Goal: Information Seeking & Learning: Learn about a topic

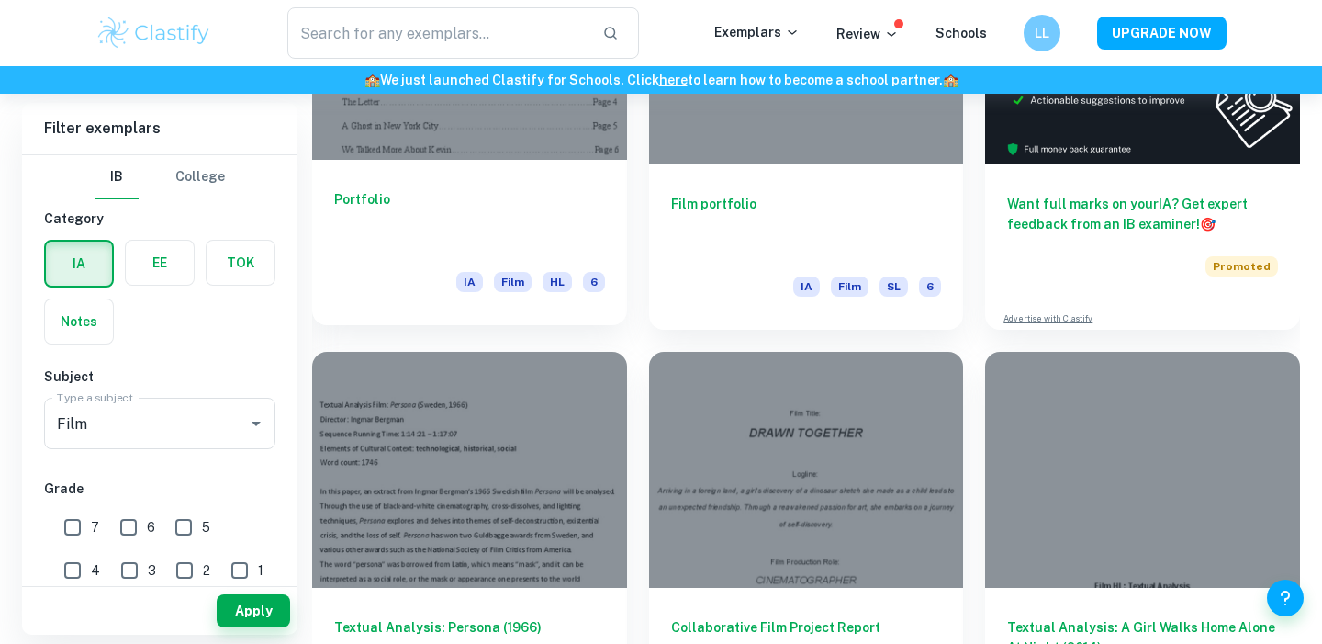
scroll to position [599, 0]
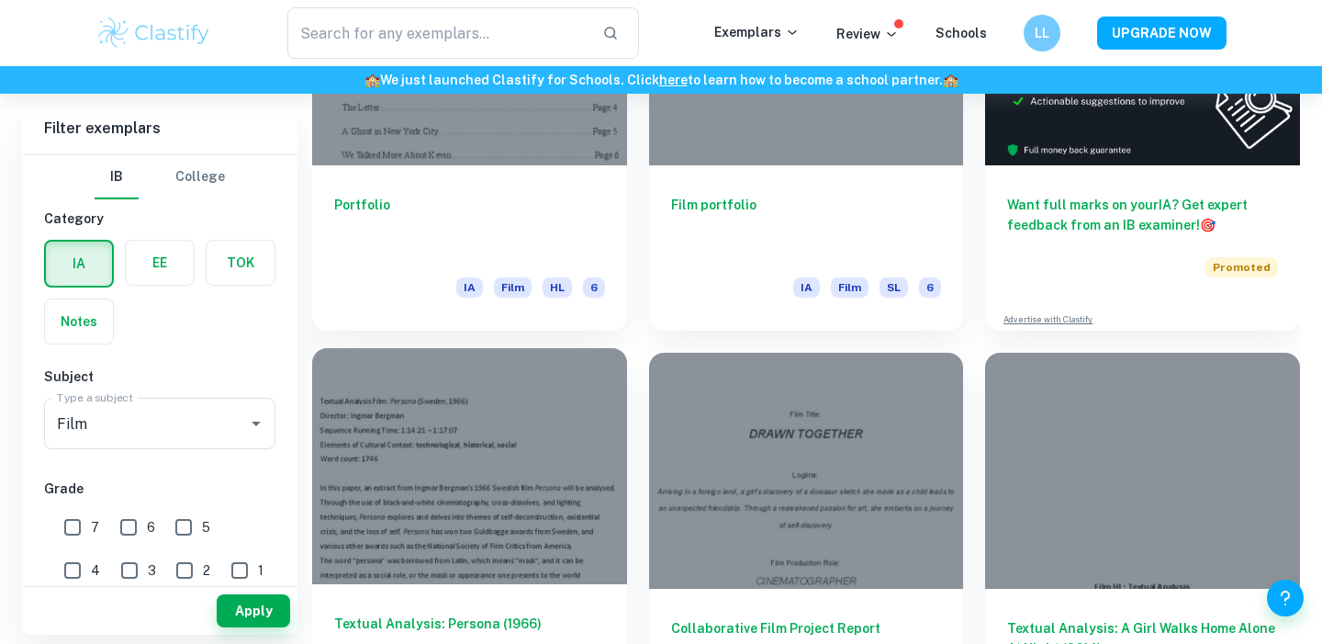
click at [513, 398] on div at bounding box center [469, 466] width 315 height 236
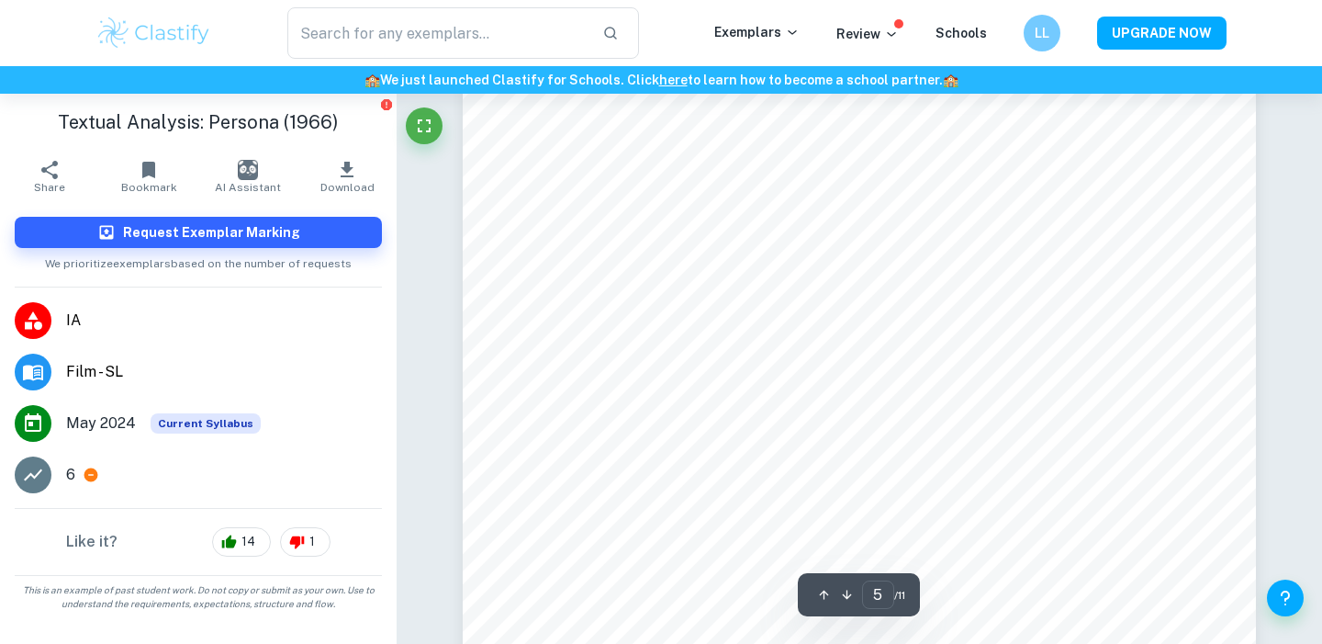
scroll to position [4969, 0]
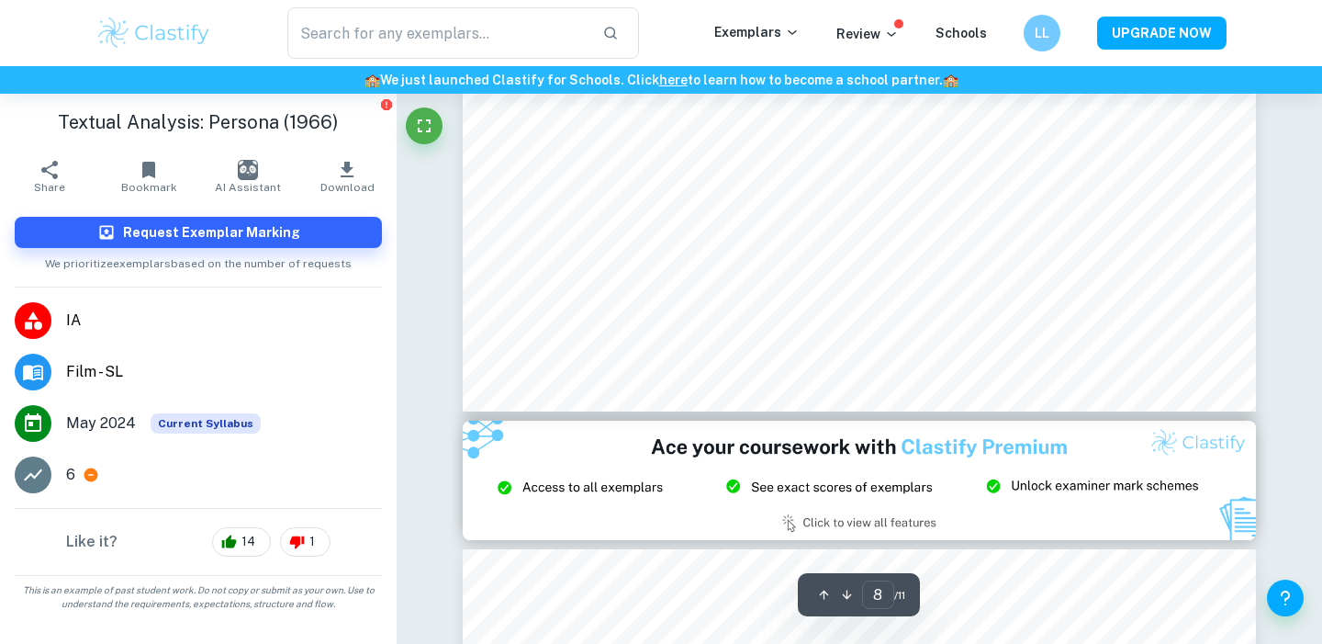
type input "9"
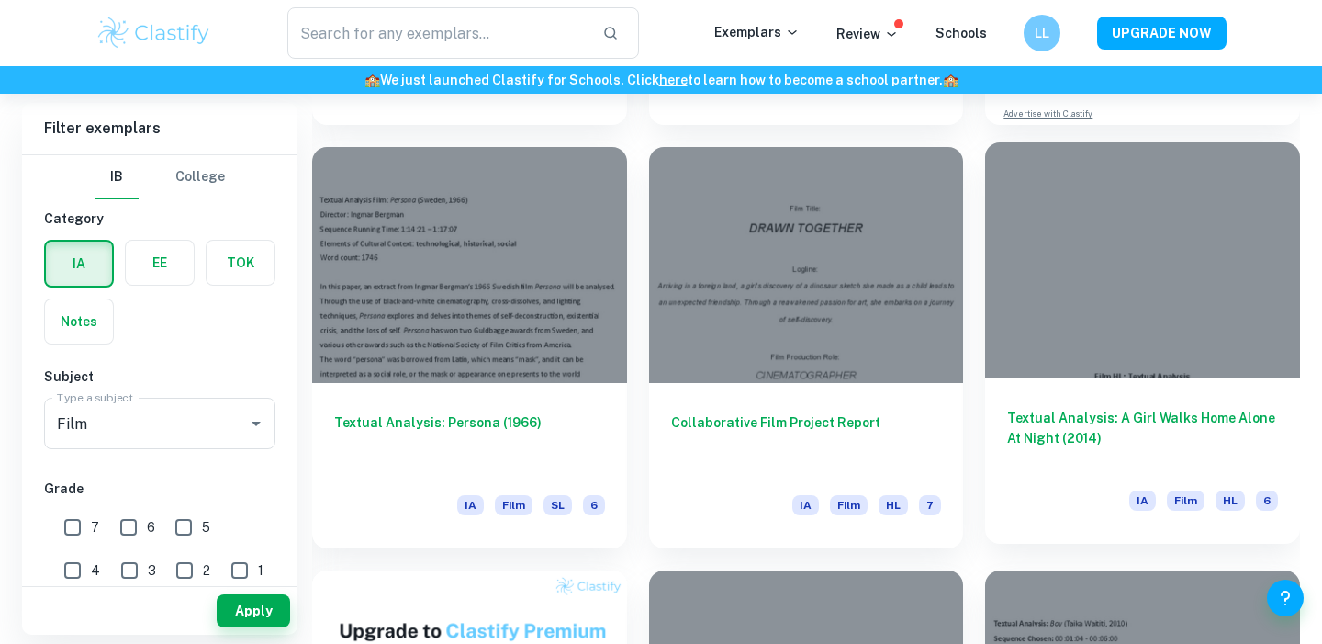
scroll to position [802, 0]
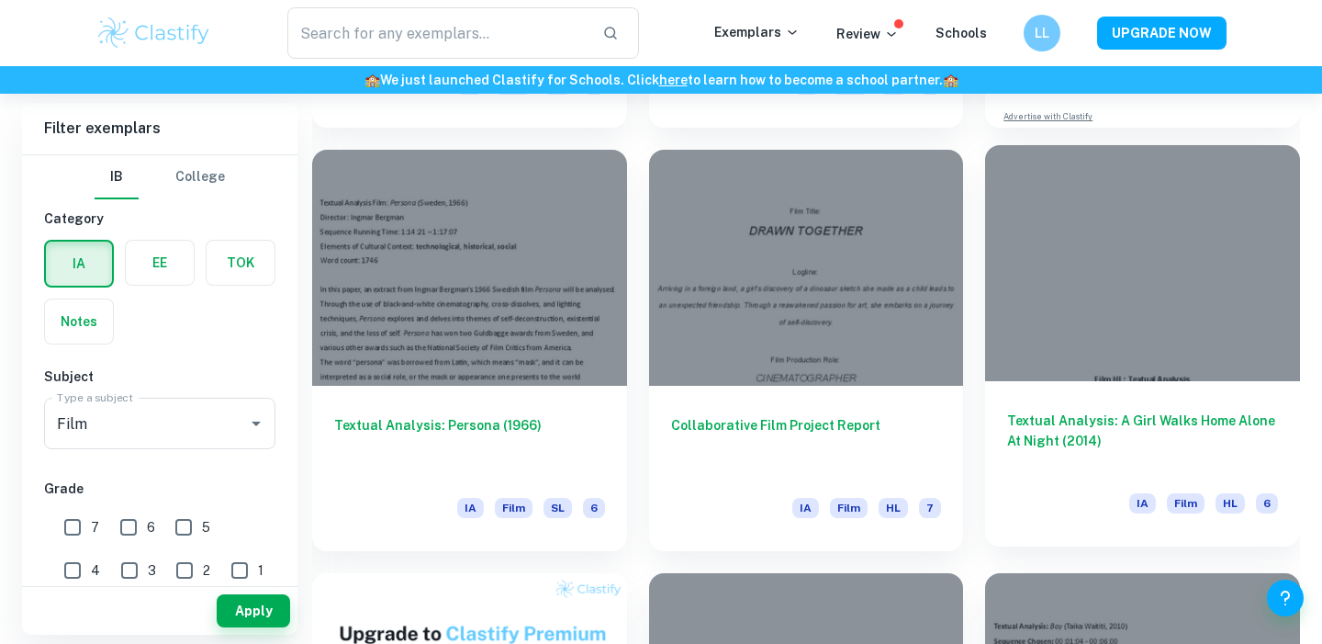
click at [1058, 345] on div at bounding box center [1142, 263] width 315 height 236
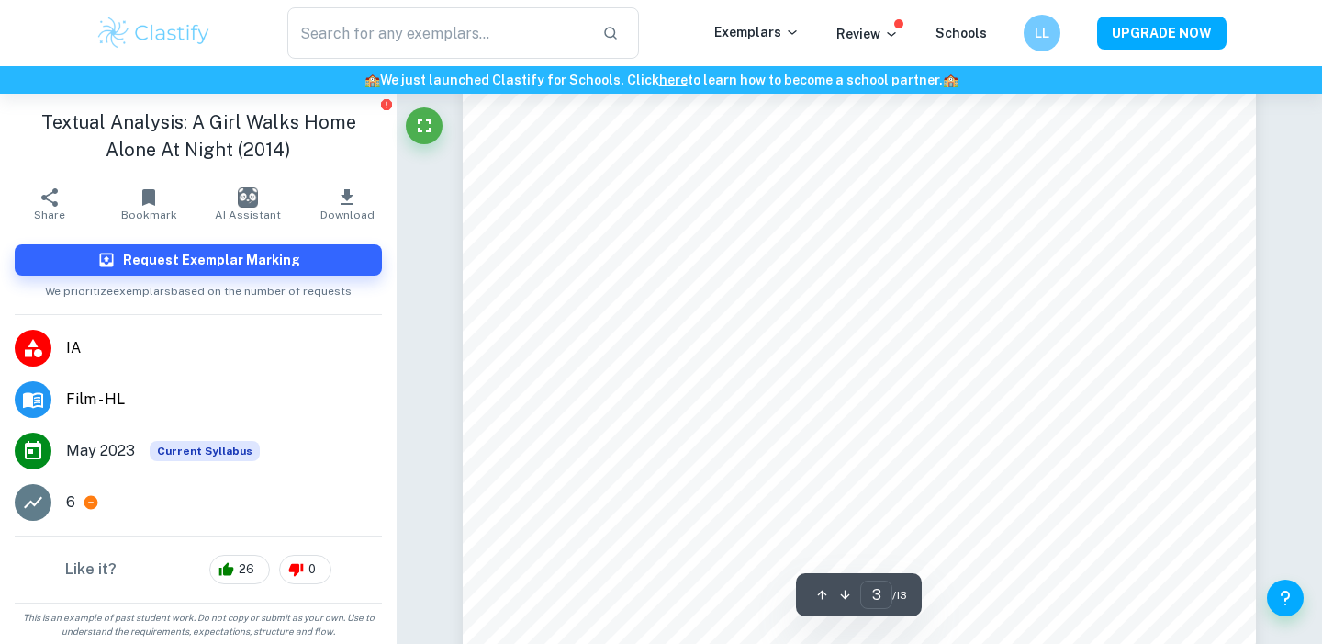
scroll to position [3126, 0]
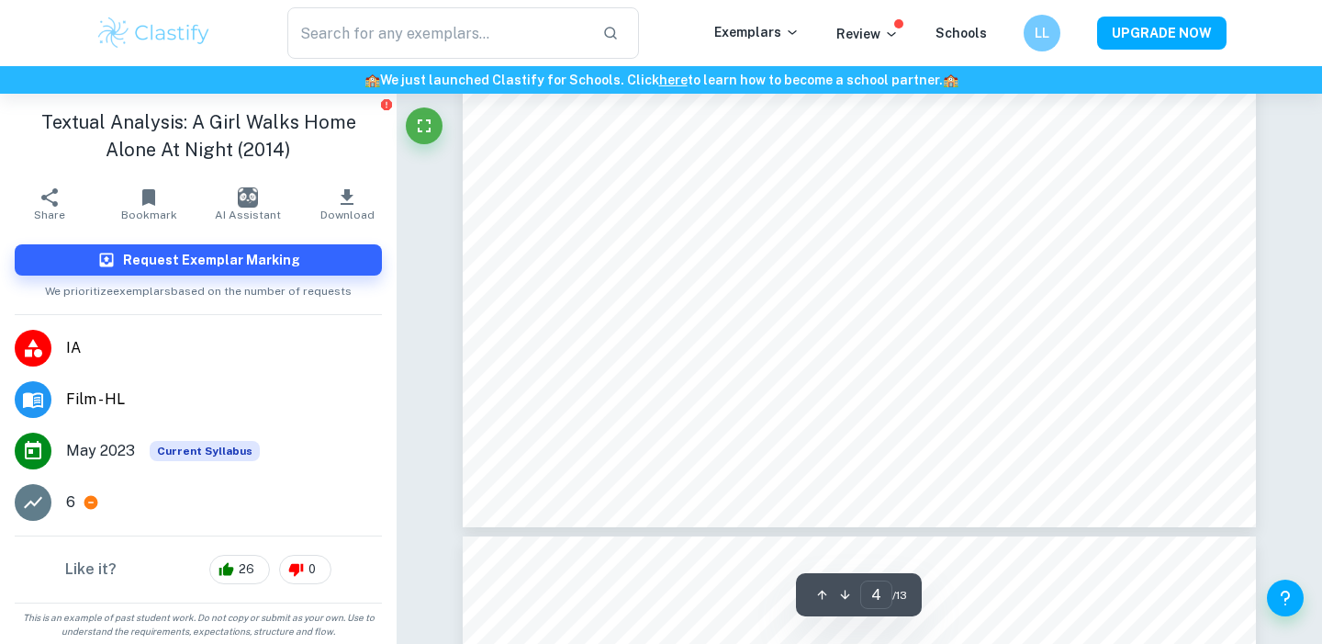
type input "5"
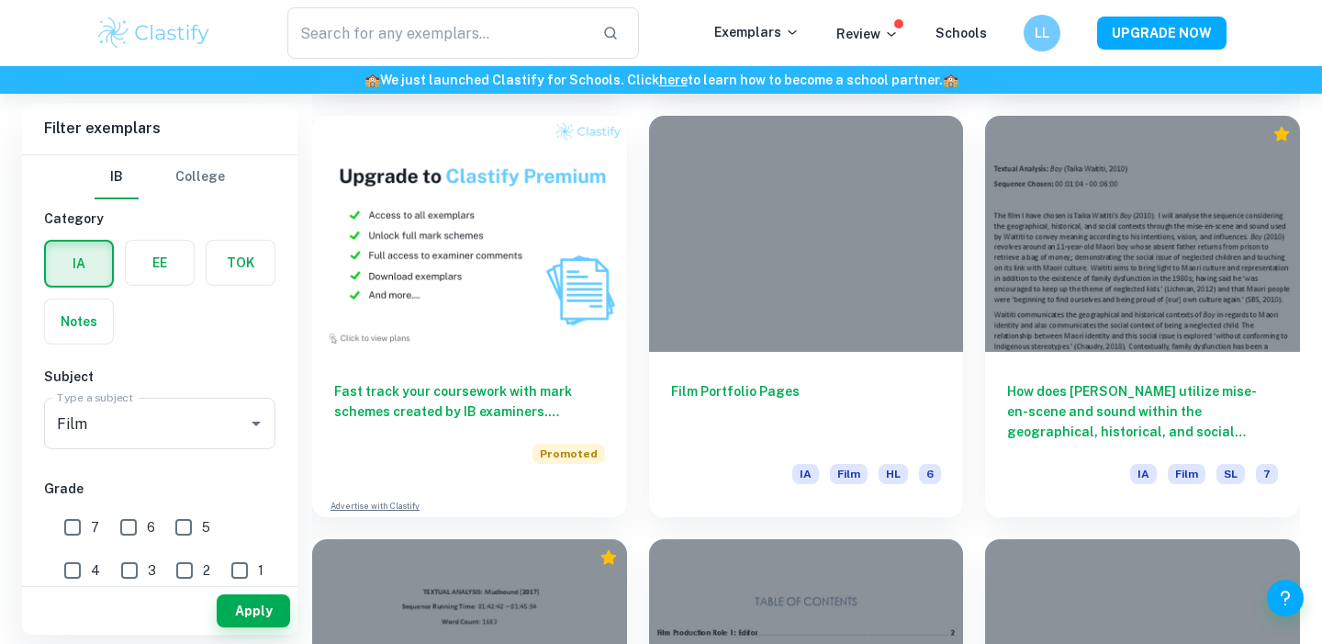
scroll to position [1344, 0]
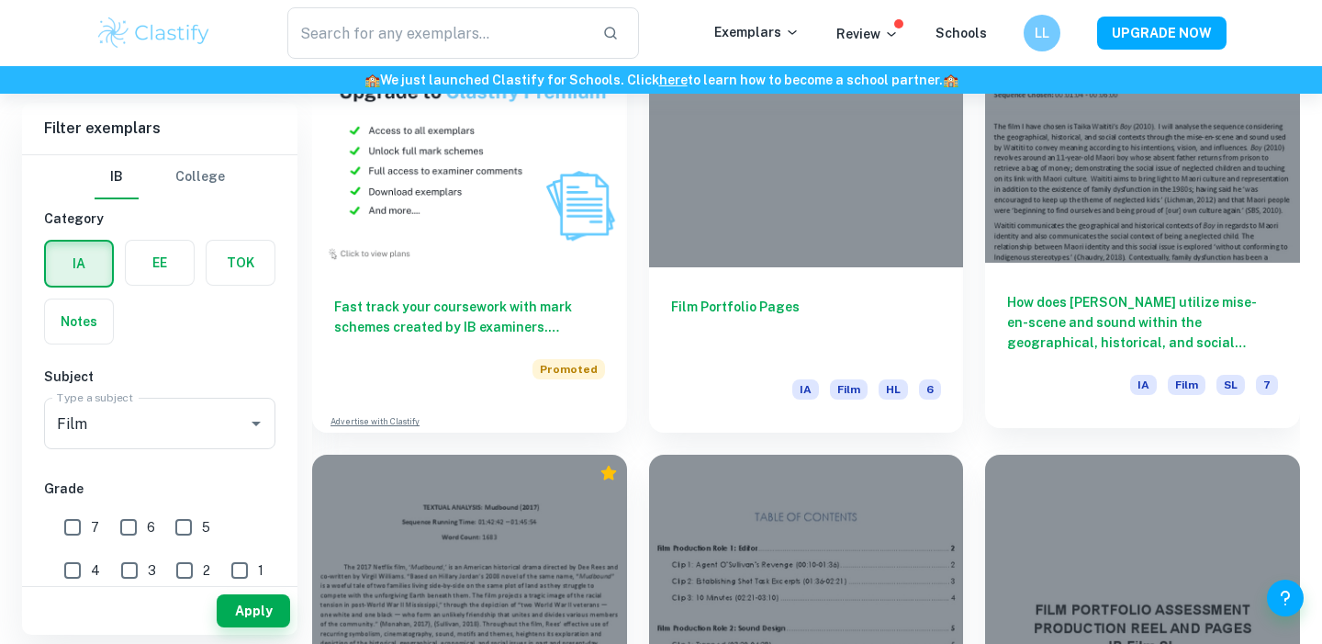
click at [1091, 142] on div at bounding box center [1142, 145] width 315 height 236
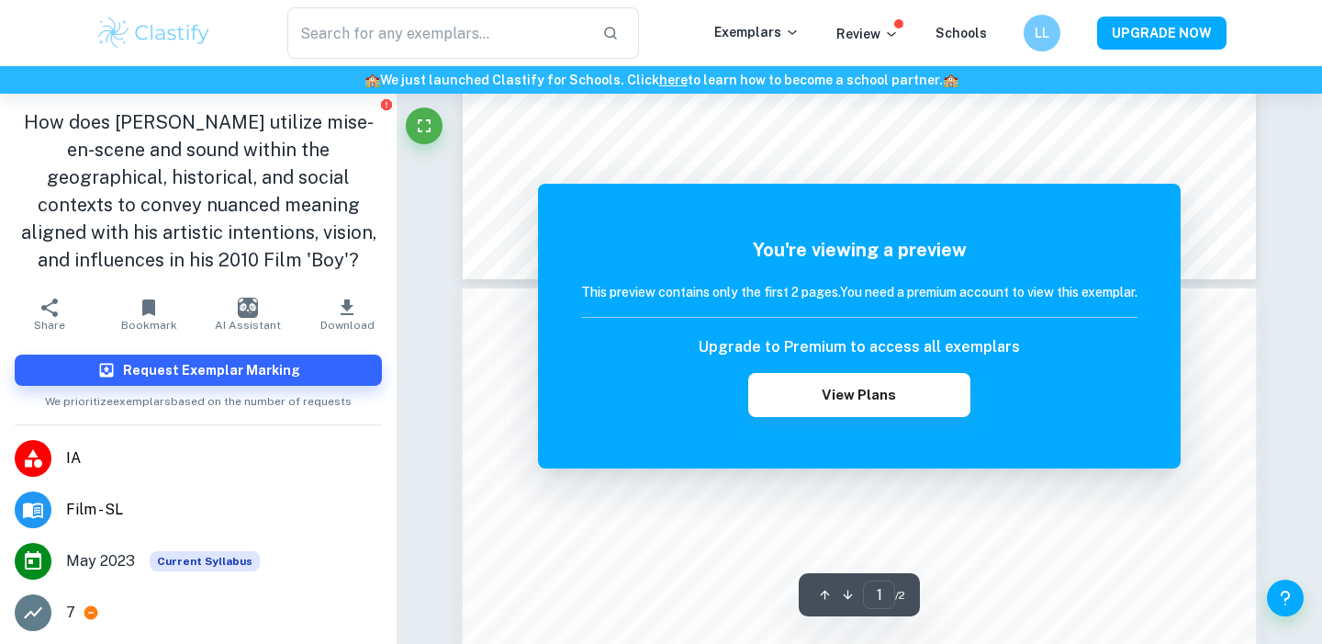
scroll to position [952, 0]
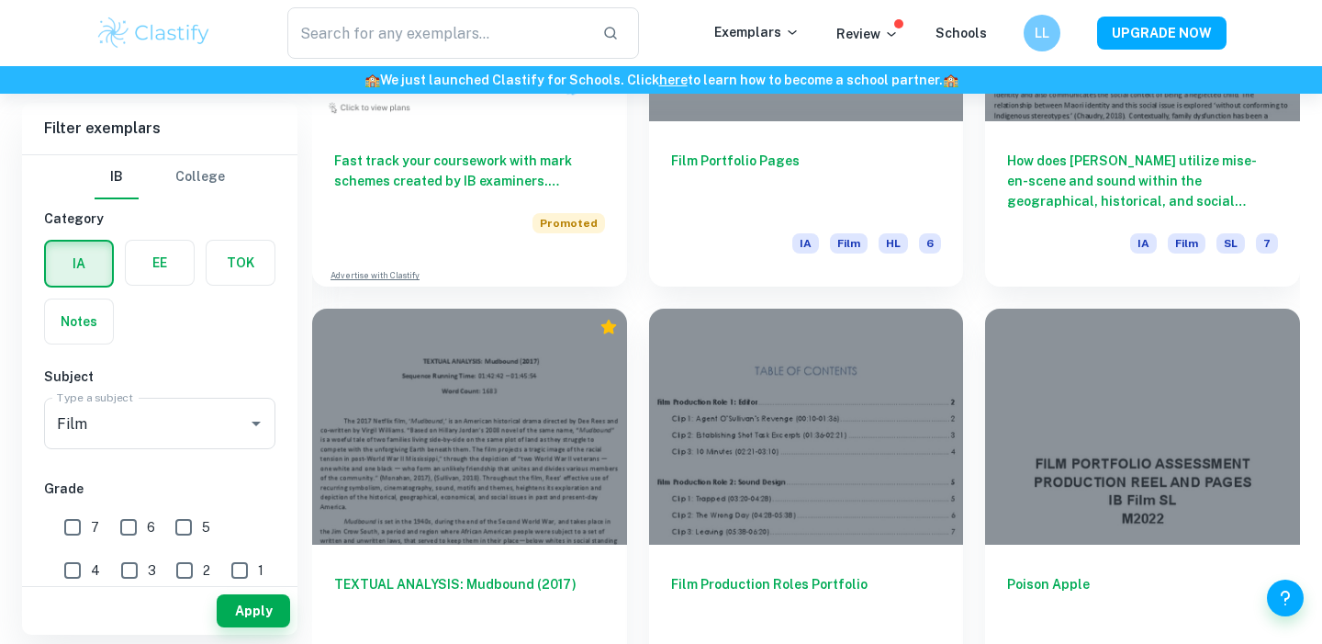
scroll to position [1814, 0]
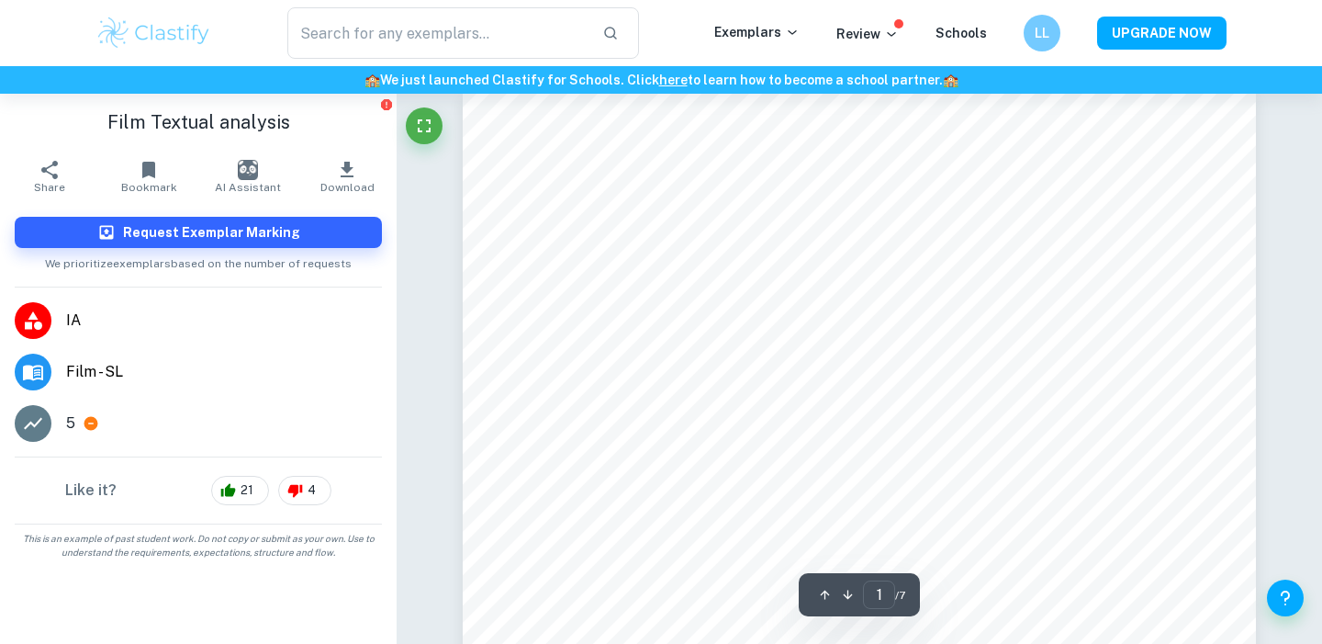
scroll to position [27, 0]
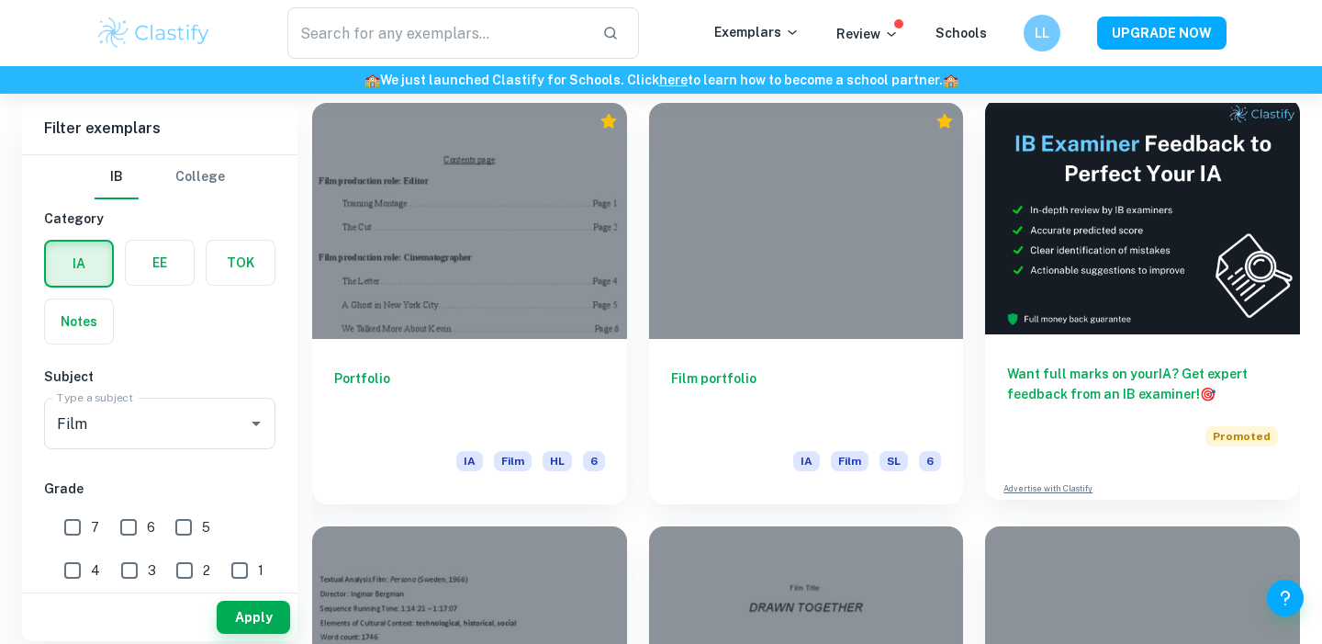
scroll to position [425, 0]
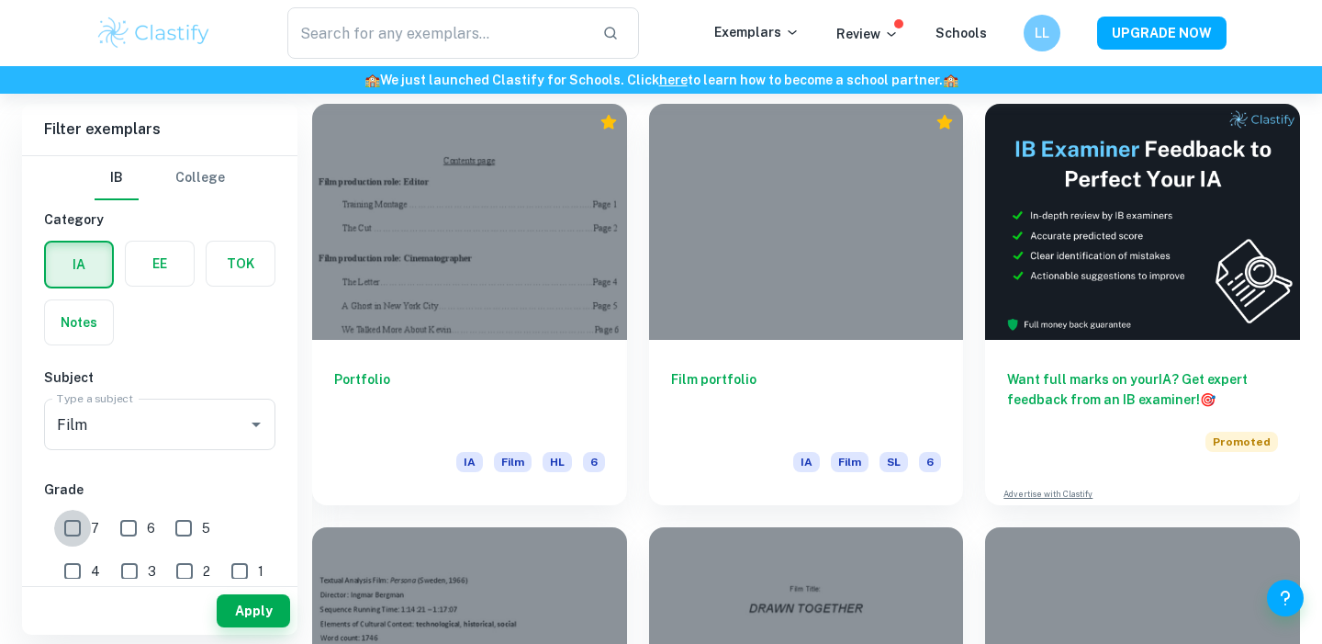
click at [78, 521] on input "7" at bounding box center [72, 528] width 37 height 37
checkbox input "true"
click at [253, 612] on button "Apply" at bounding box center [253, 610] width 73 height 33
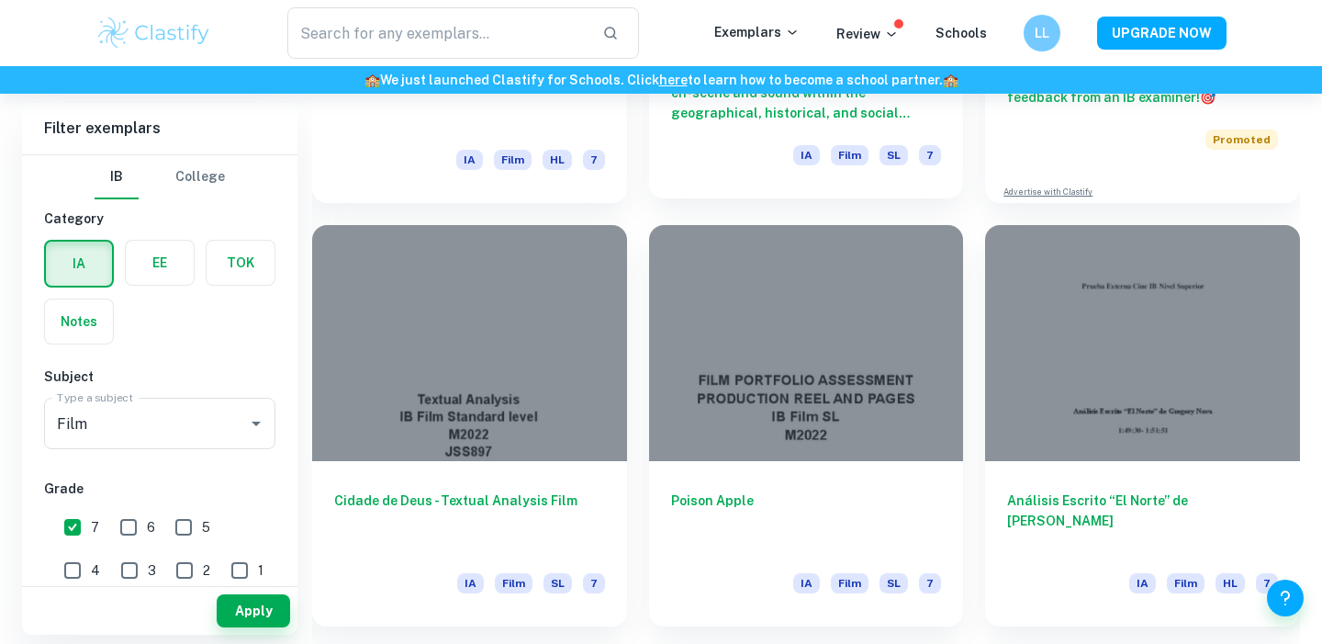
scroll to position [729, 0]
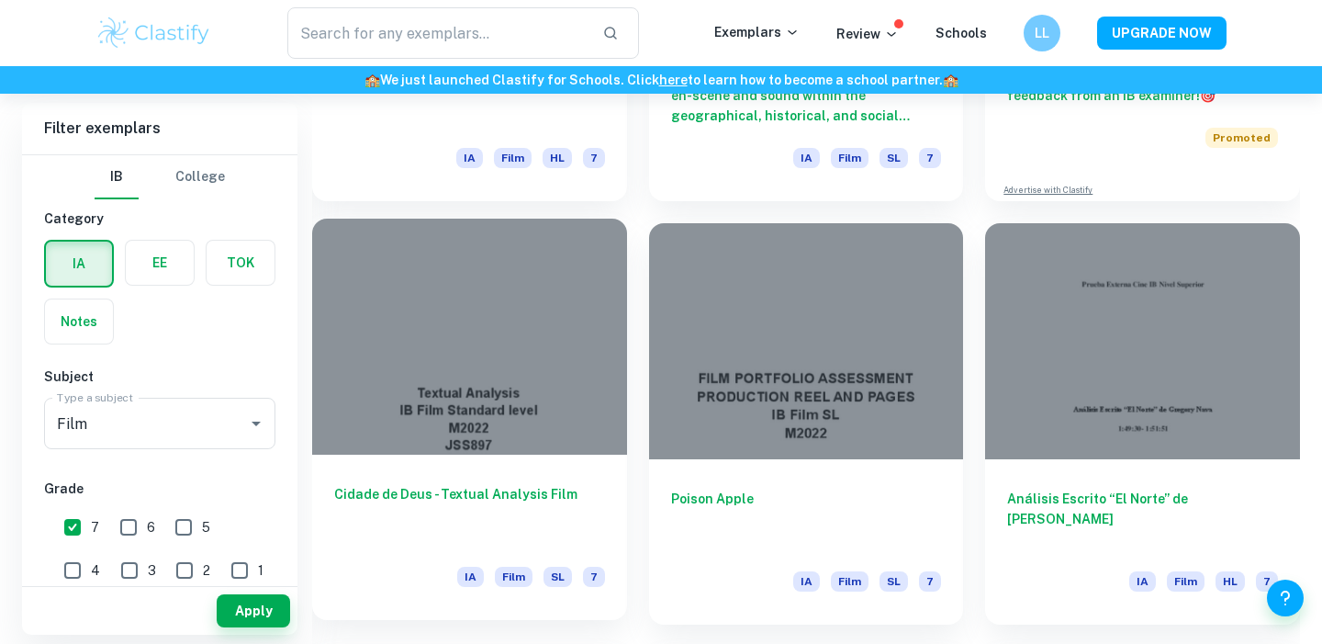
click at [563, 315] on div at bounding box center [469, 336] width 315 height 236
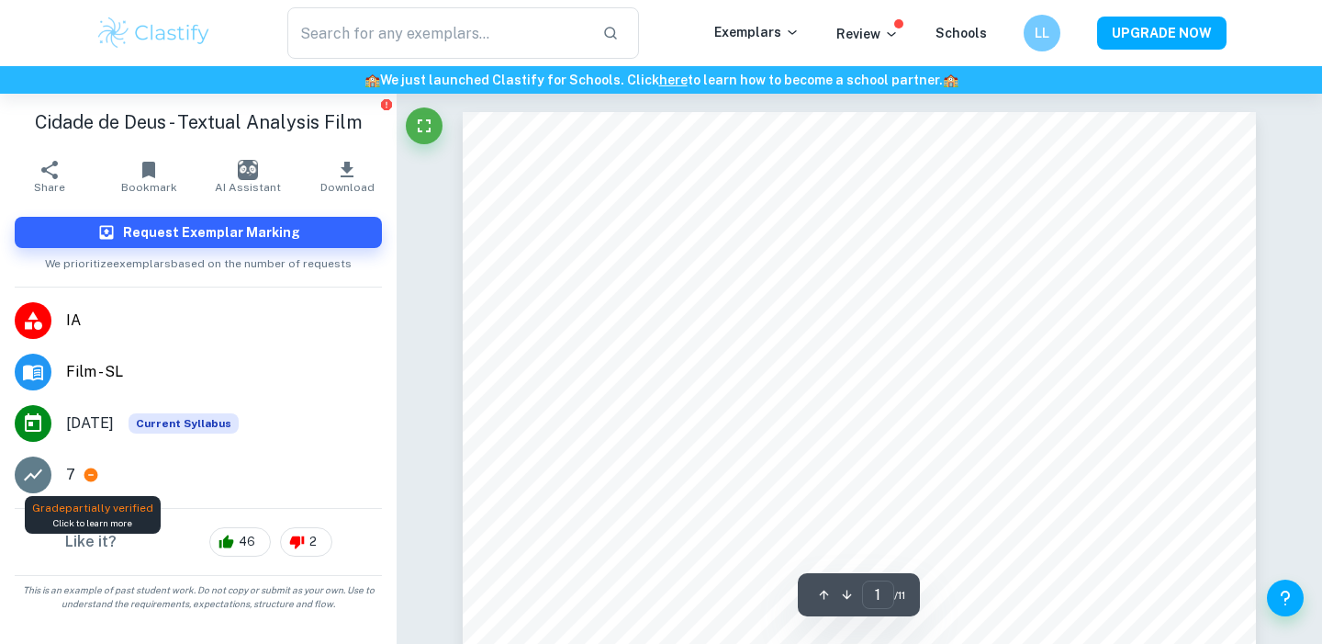
click at [91, 476] on icon at bounding box center [91, 475] width 14 height 14
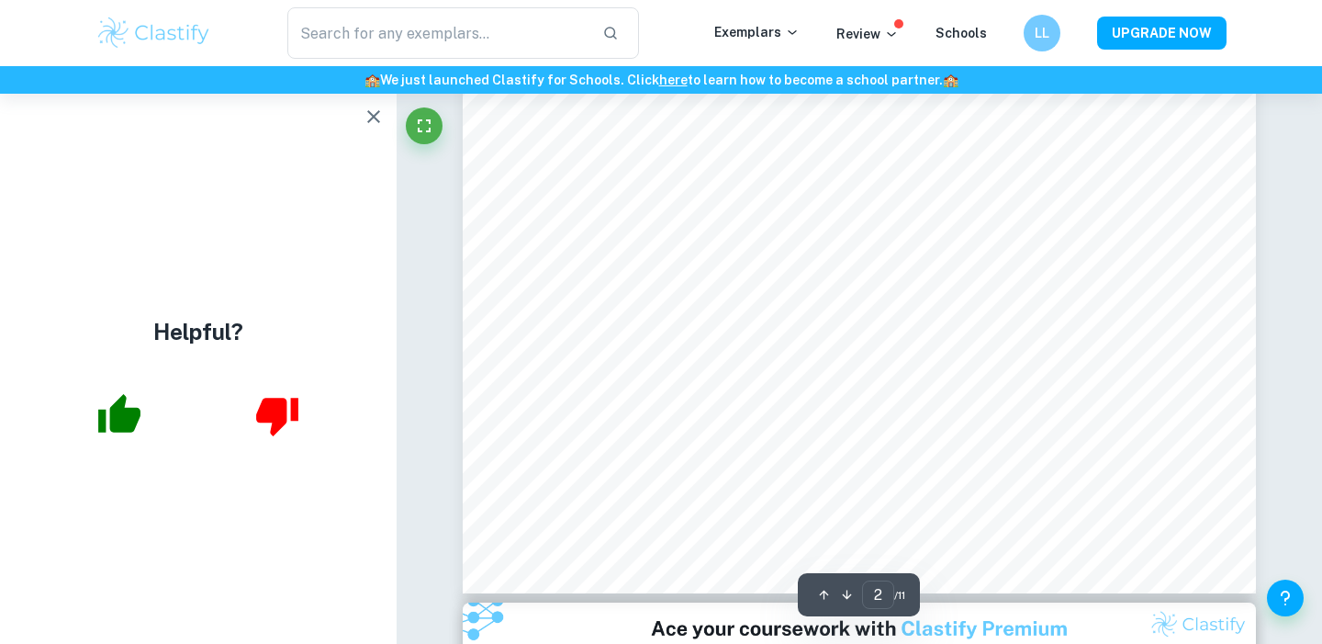
scroll to position [1899, 0]
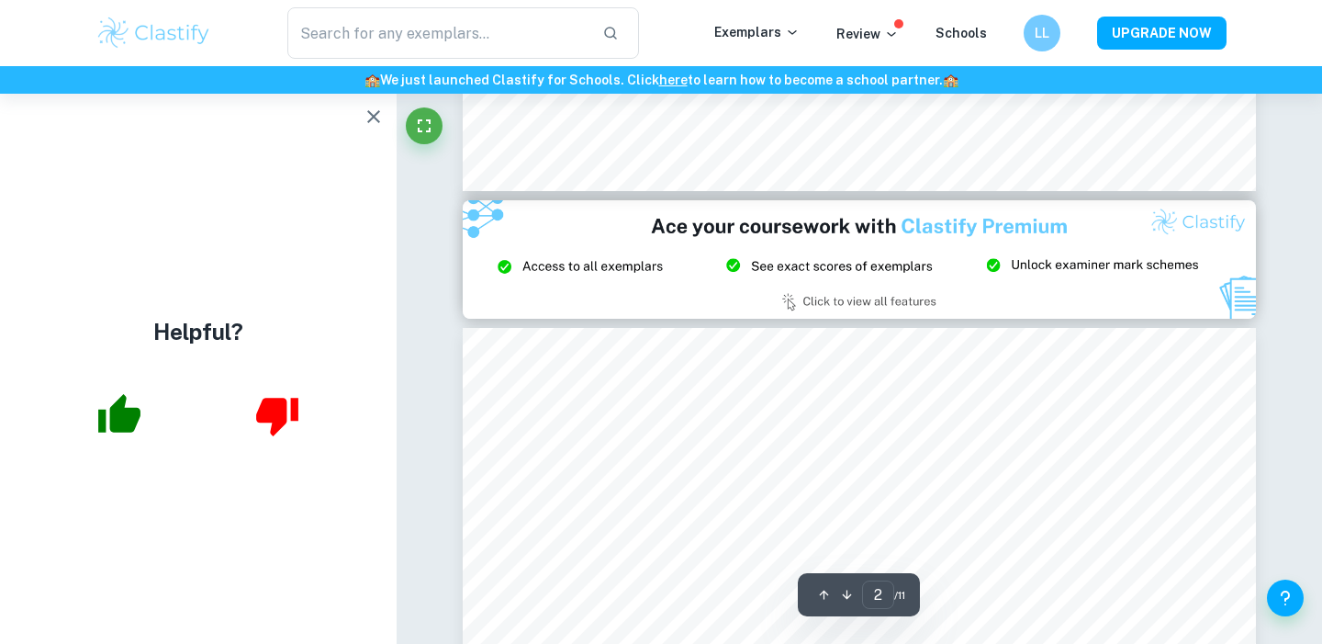
type input "3"
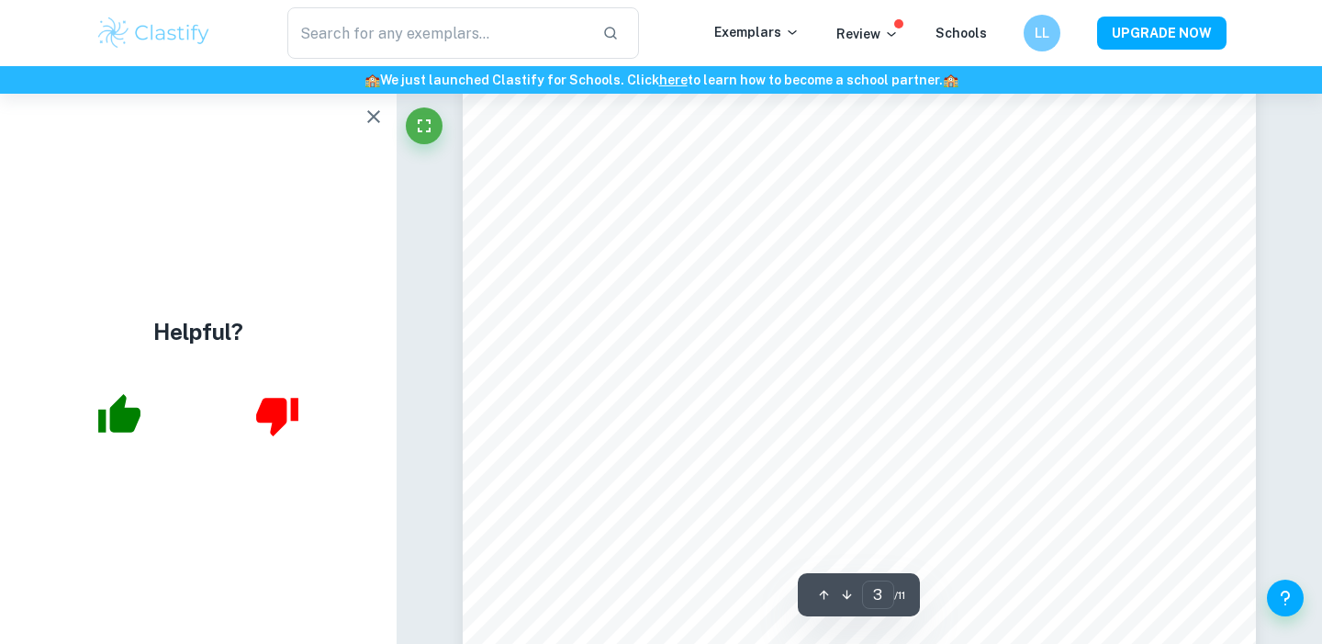
scroll to position [2722, 0]
